Goal: Task Accomplishment & Management: Use online tool/utility

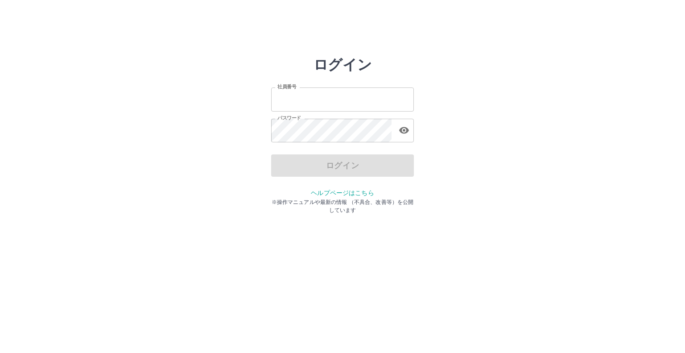
type input "*******"
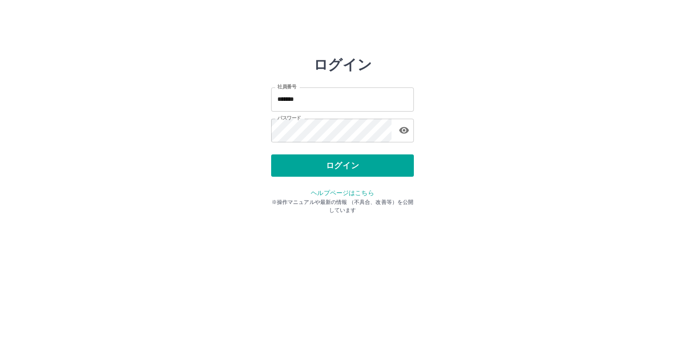
click at [321, 164] on div "ログイン" at bounding box center [342, 165] width 143 height 22
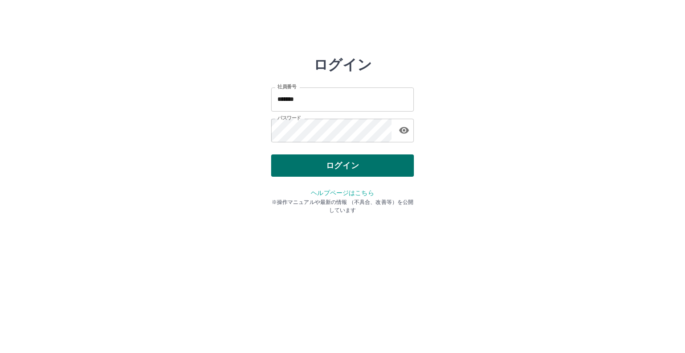
click at [321, 166] on button "ログイン" at bounding box center [342, 165] width 143 height 22
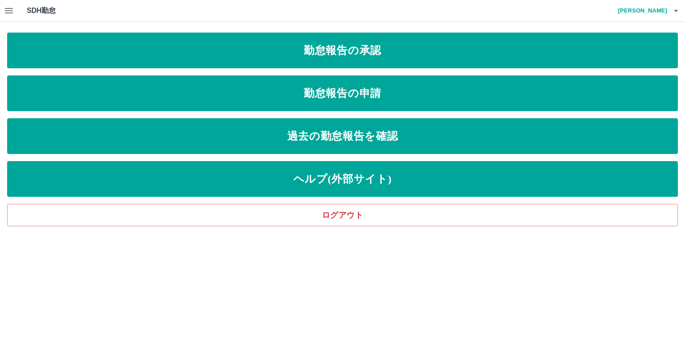
click at [9, 8] on icon "button" at bounding box center [9, 10] width 11 height 11
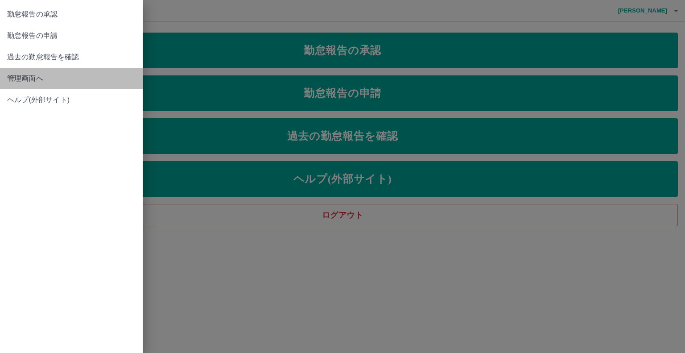
click at [25, 80] on span "管理画面へ" at bounding box center [71, 78] width 128 height 11
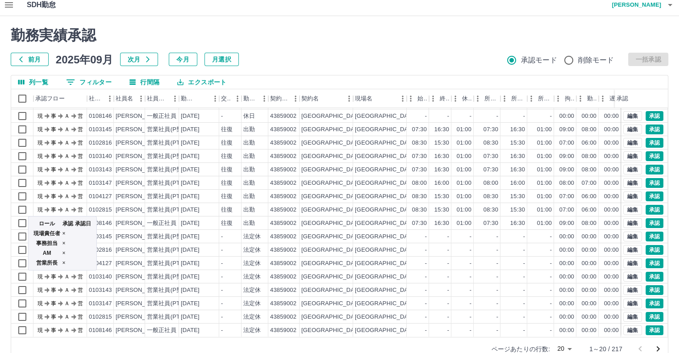
scroll to position [24, 0]
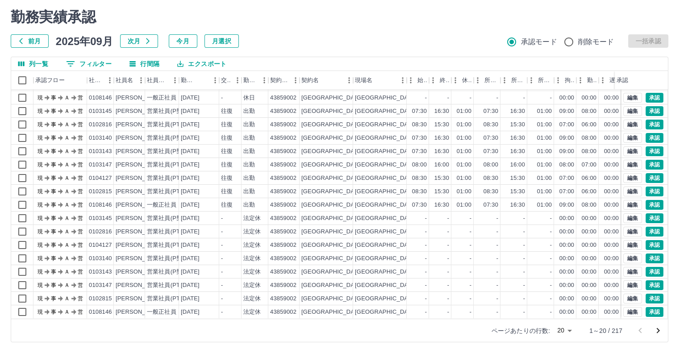
click at [571, 328] on body "SDH勤怠 [PERSON_NAME] 勤務実績承認 前月 2025年09月 次月 今月 月選択 承認モード 削除モード 一括承認 列一覧 0 フィルター 行…" at bounding box center [339, 164] width 679 height 377
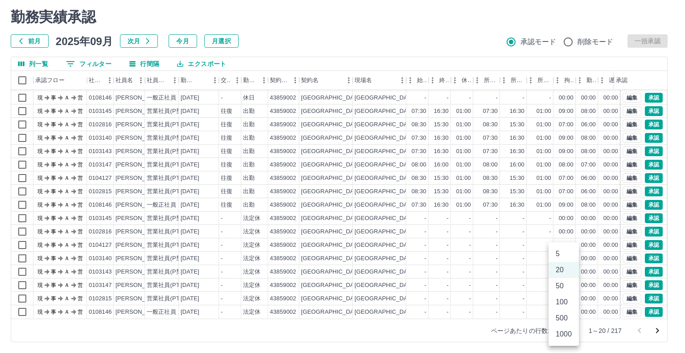
click at [566, 320] on li "500" at bounding box center [564, 318] width 30 height 16
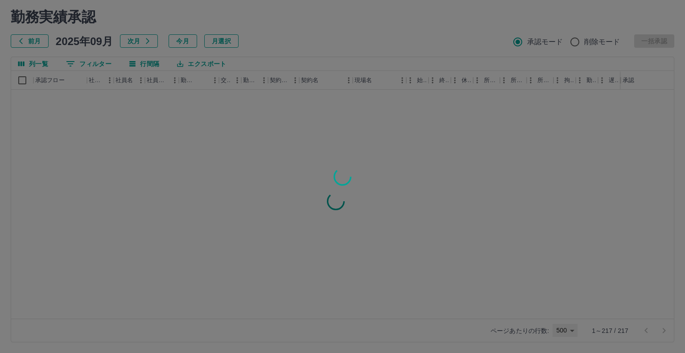
type input "***"
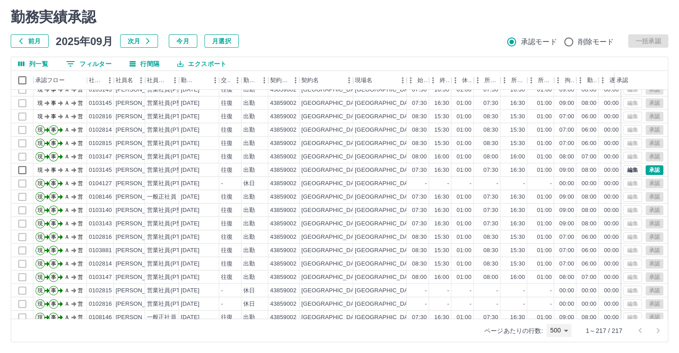
scroll to position [357, 0]
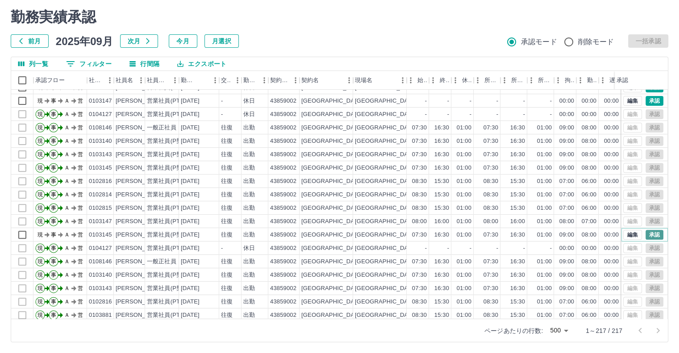
click at [648, 235] on button "承認" at bounding box center [654, 235] width 18 height 10
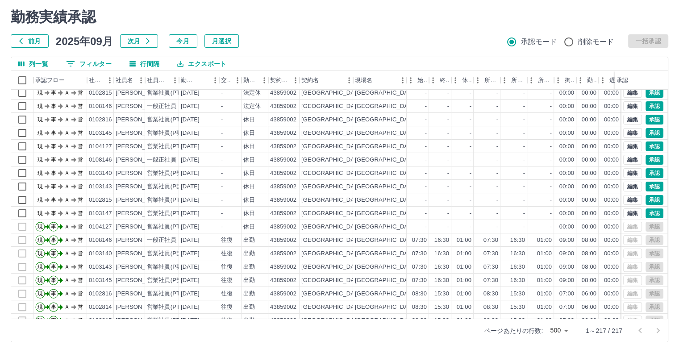
scroll to position [223, 0]
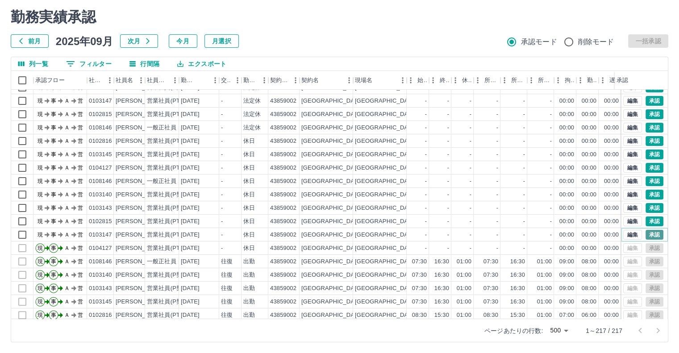
click at [646, 232] on button "承認" at bounding box center [654, 235] width 18 height 10
click at [646, 220] on button "承認" at bounding box center [654, 221] width 18 height 10
click at [645, 209] on button "承認" at bounding box center [654, 208] width 18 height 10
click at [647, 195] on button "承認" at bounding box center [654, 195] width 18 height 10
click at [645, 179] on button "承認" at bounding box center [654, 181] width 18 height 10
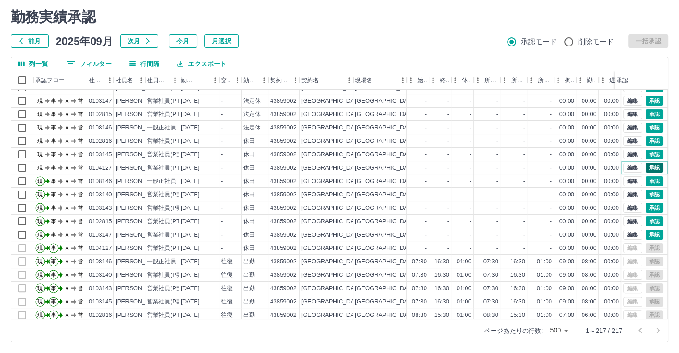
click at [645, 166] on button "承認" at bounding box center [654, 168] width 18 height 10
click at [645, 155] on button "承認" at bounding box center [654, 154] width 18 height 10
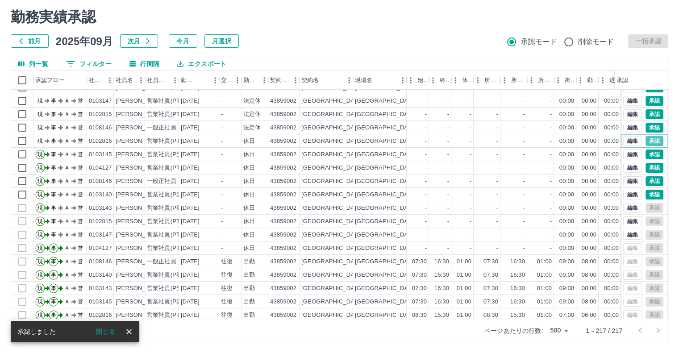
click at [647, 140] on button "承認" at bounding box center [654, 141] width 18 height 10
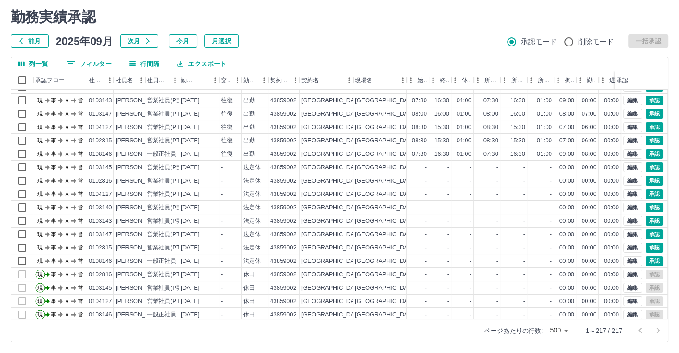
scroll to position [89, 0]
click at [647, 261] on button "承認" at bounding box center [654, 262] width 18 height 10
click at [647, 246] on button "承認" at bounding box center [654, 248] width 18 height 10
click at [647, 235] on button "承認" at bounding box center [654, 235] width 18 height 10
click at [649, 220] on button "承認" at bounding box center [654, 221] width 18 height 10
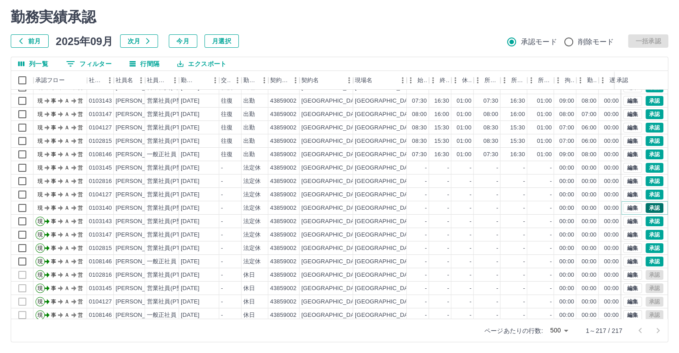
click at [651, 207] on button "承認" at bounding box center [654, 208] width 18 height 10
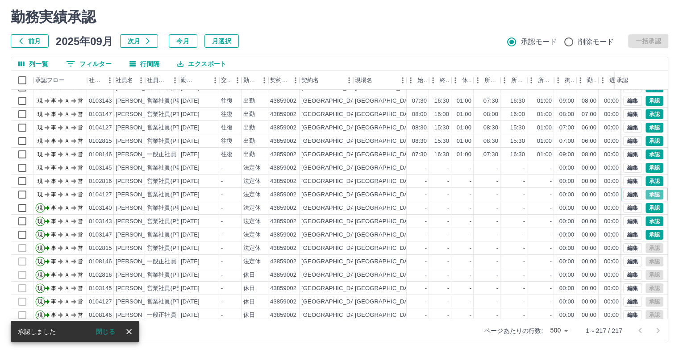
click at [651, 194] on button "承認" at bounding box center [654, 195] width 18 height 10
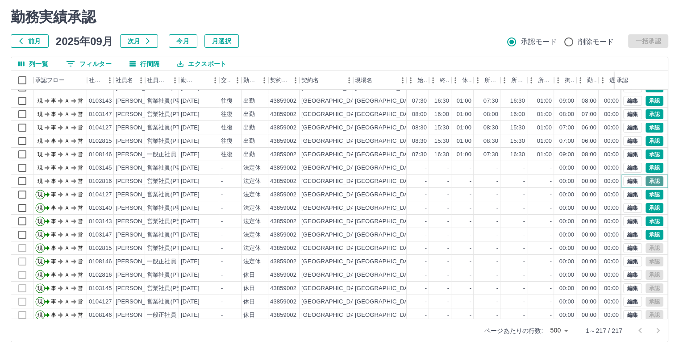
click at [650, 182] on button "承認" at bounding box center [654, 181] width 18 height 10
click at [649, 166] on button "承認" at bounding box center [654, 168] width 18 height 10
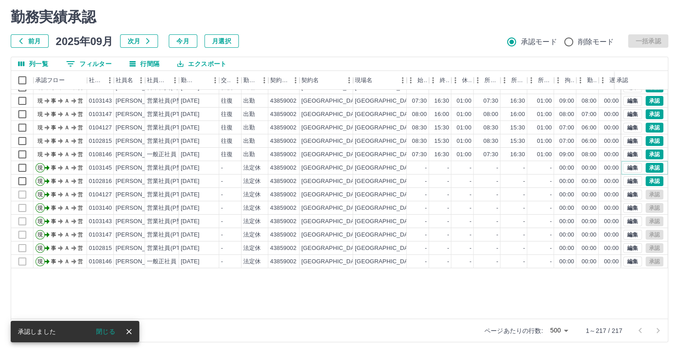
scroll to position [0, 0]
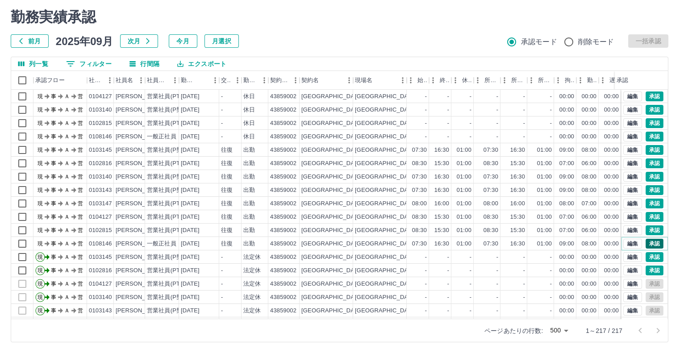
click at [645, 239] on button "承認" at bounding box center [654, 244] width 18 height 10
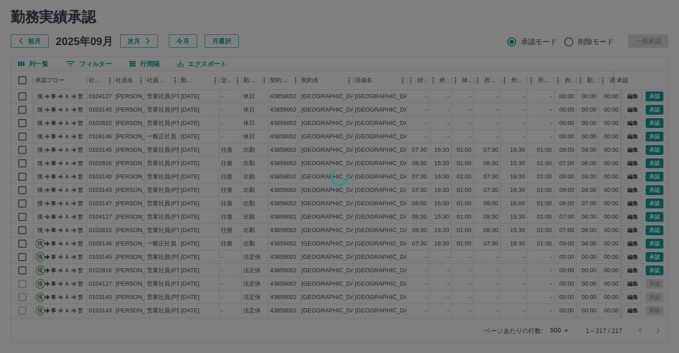
click at [650, 230] on div at bounding box center [339, 176] width 679 height 353
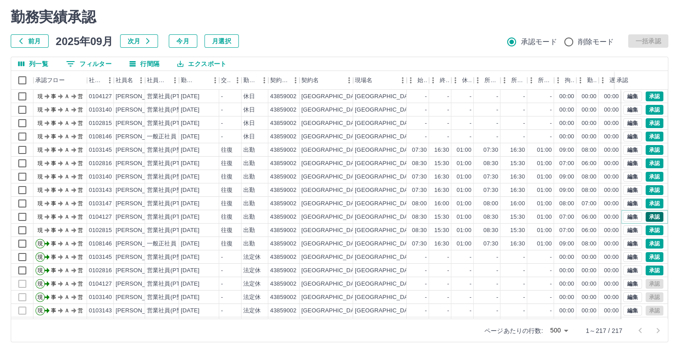
click at [647, 216] on button "承認" at bounding box center [654, 217] width 18 height 10
click at [648, 199] on div "勤務実績承認 前月 2025年09月 次月 今月 月選択 承認モード 削除モード 一括承認 列一覧 0 フィルター 行間隔 エクスポート 承認フロー 社員番号…" at bounding box center [339, 175] width 679 height 355
click at [652, 191] on button "承認" at bounding box center [654, 190] width 18 height 10
click at [645, 175] on button "承認" at bounding box center [654, 177] width 18 height 10
click at [646, 164] on div "勤務実績承認 前月 2025年09月 次月 今月 月選択 承認モード 削除モード 一括承認 列一覧 0 フィルター 行間隔 エクスポート 承認フロー 社員番号…" at bounding box center [339, 175] width 679 height 355
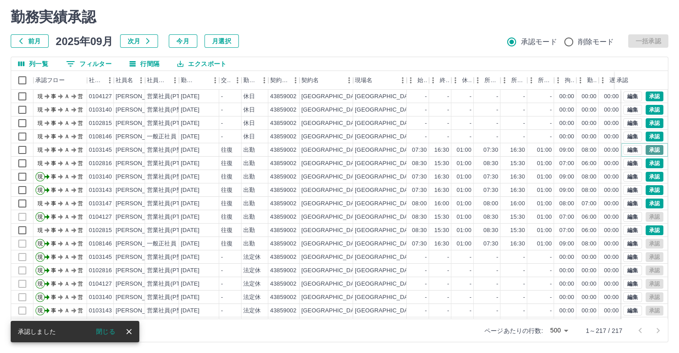
click at [645, 146] on button "承認" at bounding box center [654, 150] width 18 height 10
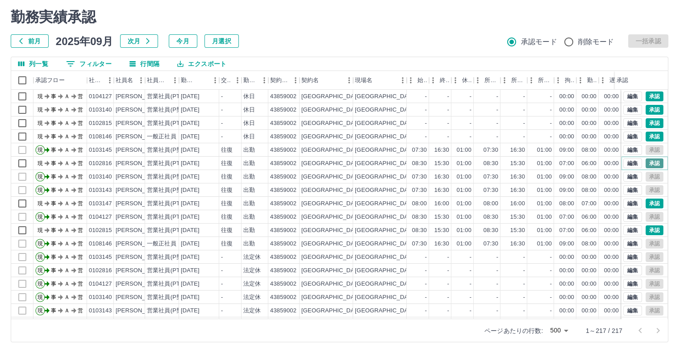
click at [649, 164] on button "承認" at bounding box center [654, 163] width 18 height 10
click at [645, 203] on button "承認" at bounding box center [654, 204] width 18 height 10
click at [651, 230] on button "承認" at bounding box center [654, 230] width 18 height 10
click at [648, 229] on button "承認" at bounding box center [654, 230] width 18 height 10
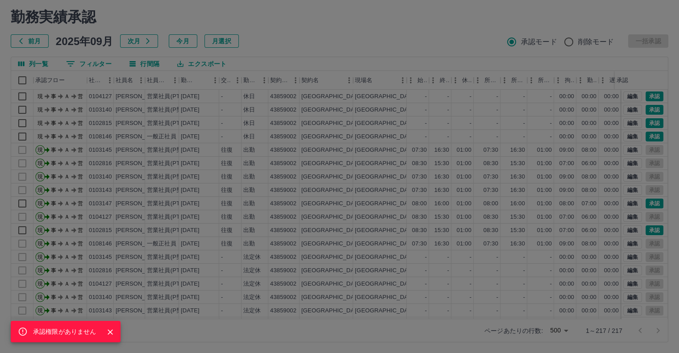
click at [647, 201] on div "承認権限がありません" at bounding box center [339, 176] width 679 height 353
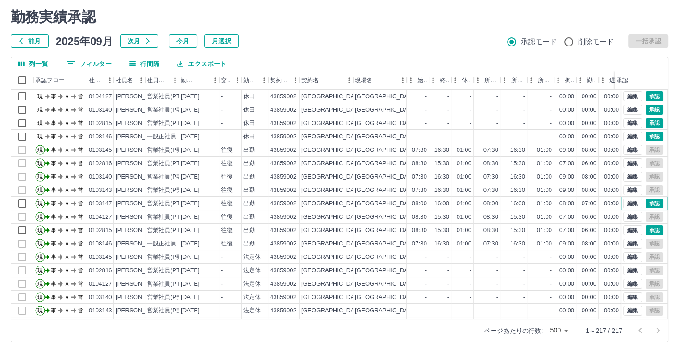
click at [647, 202] on button "承認" at bounding box center [654, 204] width 18 height 10
click at [650, 76] on div "承認" at bounding box center [637, 80] width 43 height 19
